Goal: Navigation & Orientation: Find specific page/section

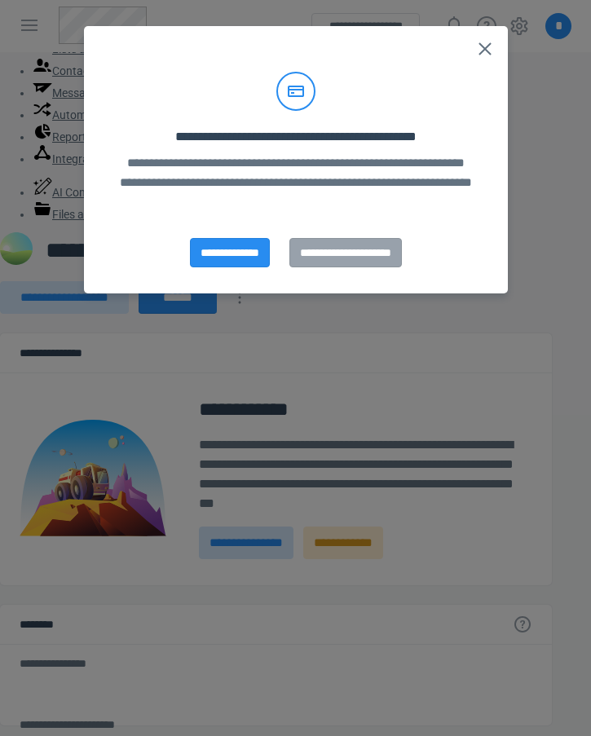
click at [487, 48] on polygon at bounding box center [485, 48] width 13 height 13
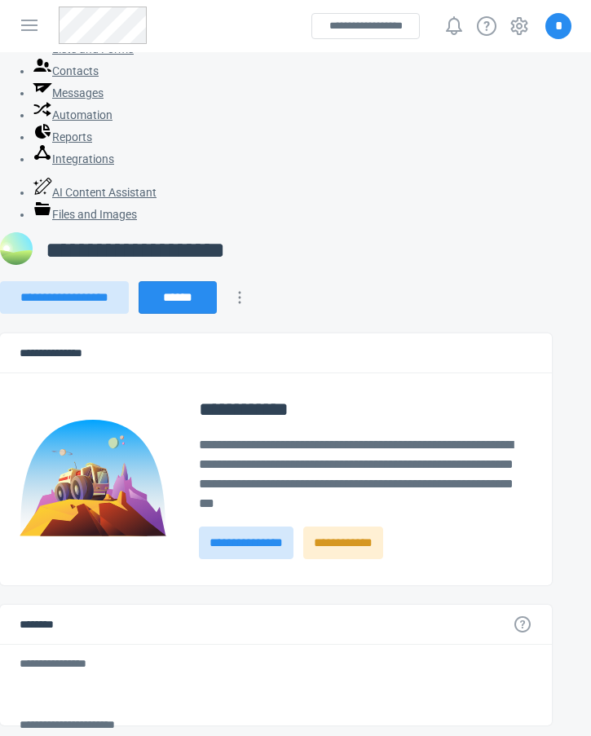
click at [564, 27] on span "*" at bounding box center [559, 26] width 26 height 26
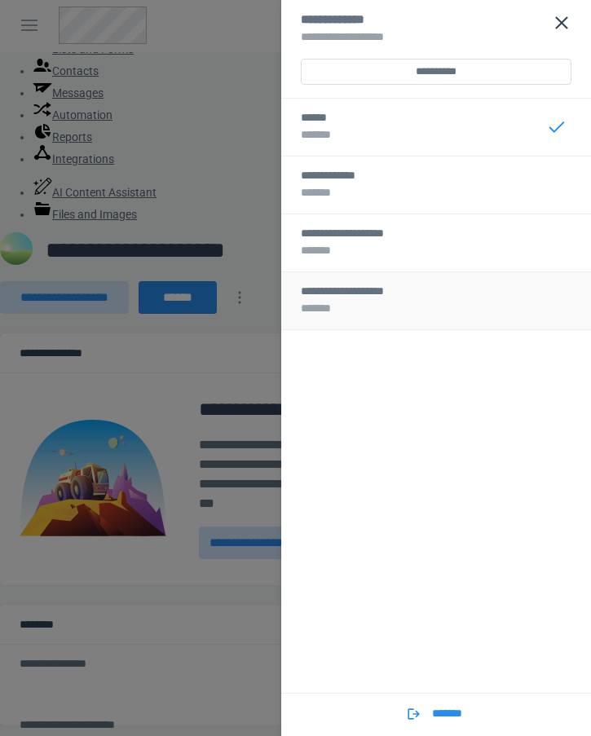
click at [445, 291] on div "**********" at bounding box center [436, 292] width 271 height 14
